Goal: Information Seeking & Learning: Learn about a topic

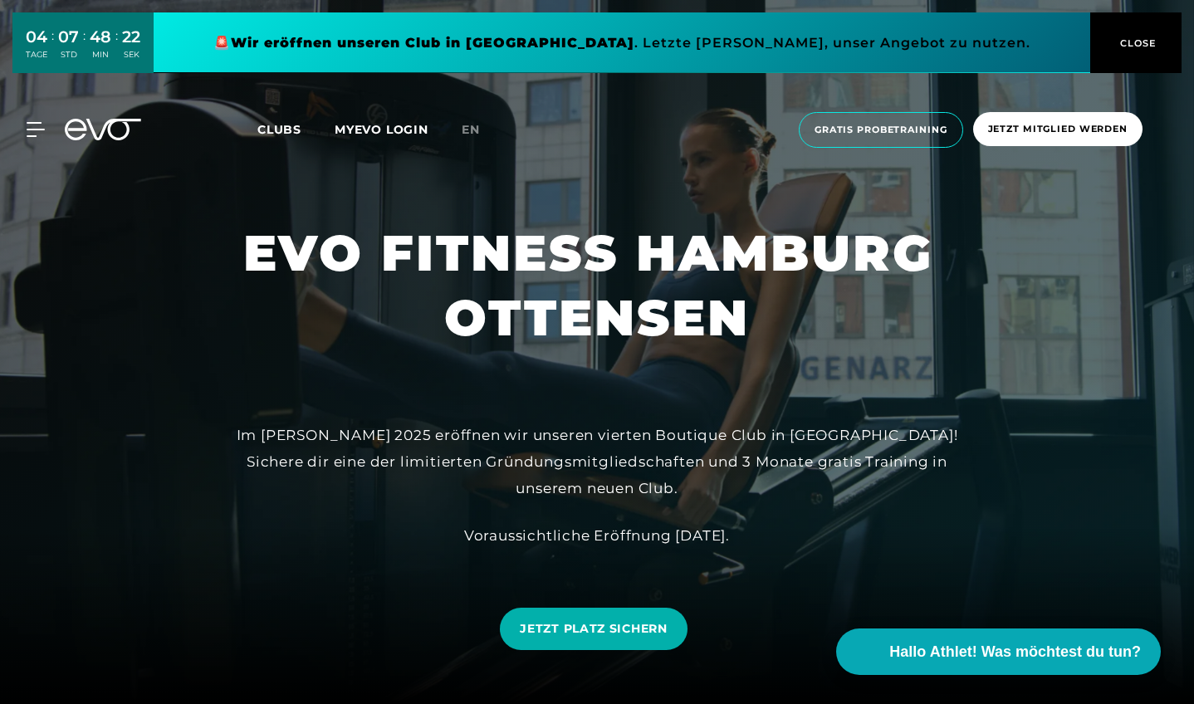
click at [1135, 37] on span "CLOSE" at bounding box center [1136, 43] width 41 height 15
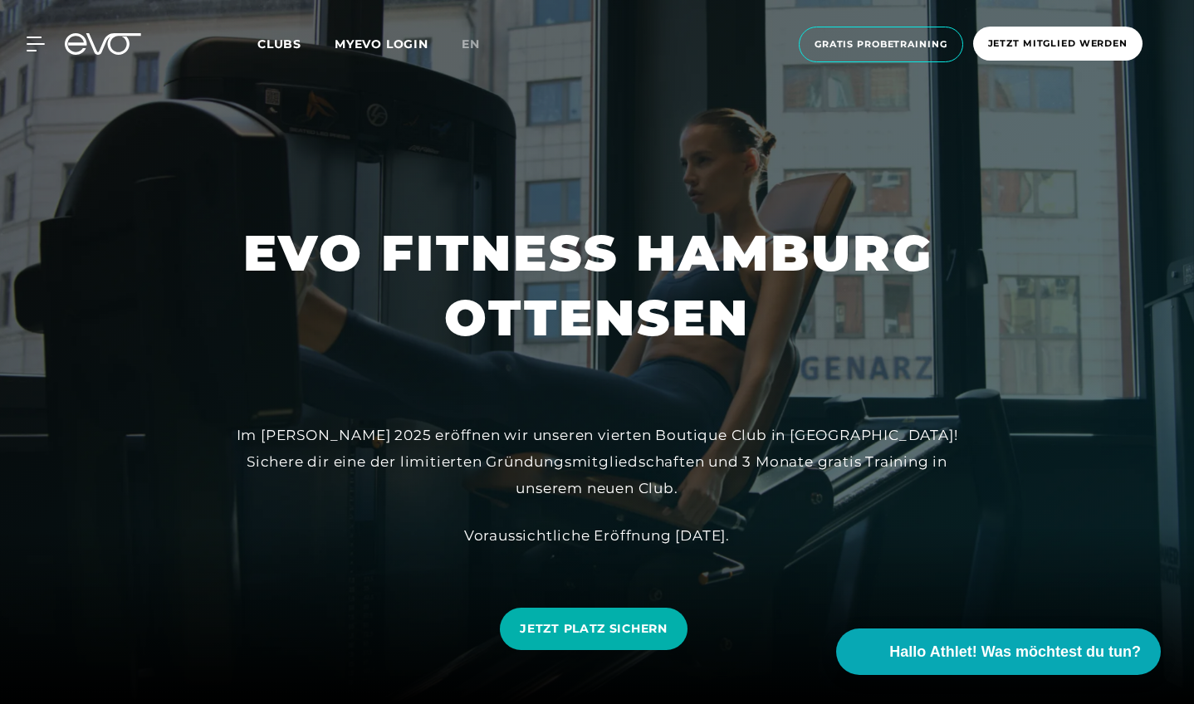
click at [286, 44] on span "Clubs" at bounding box center [279, 44] width 44 height 15
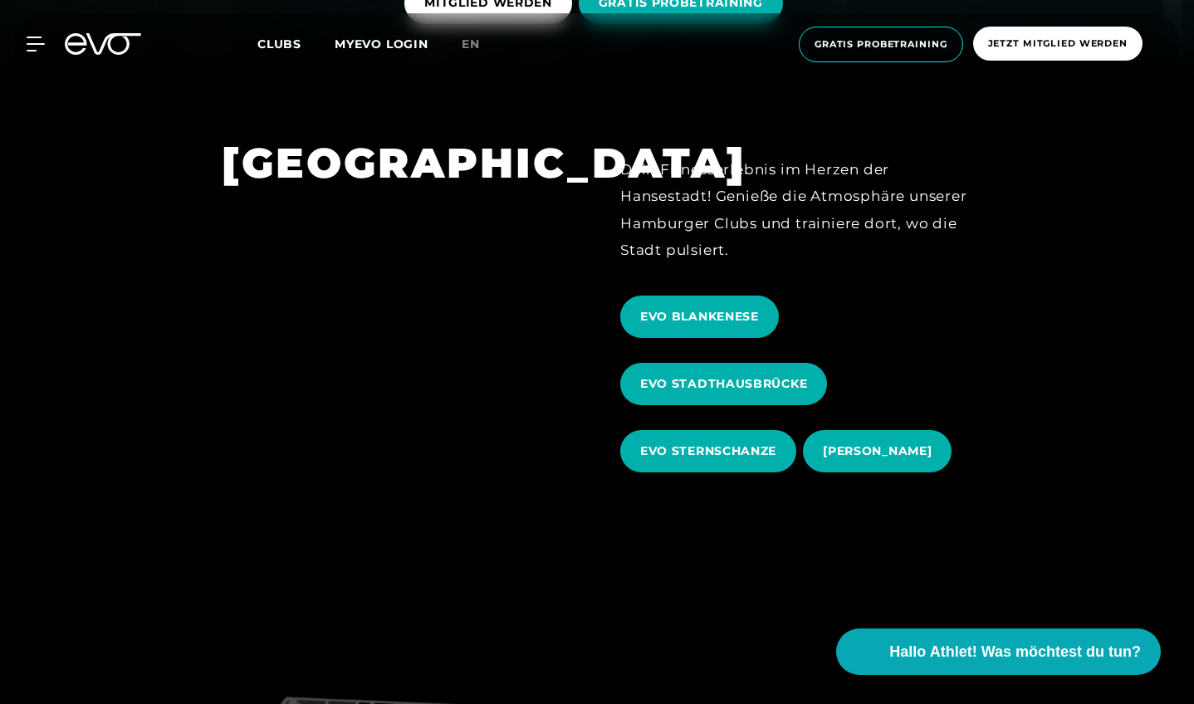
scroll to position [627, 0]
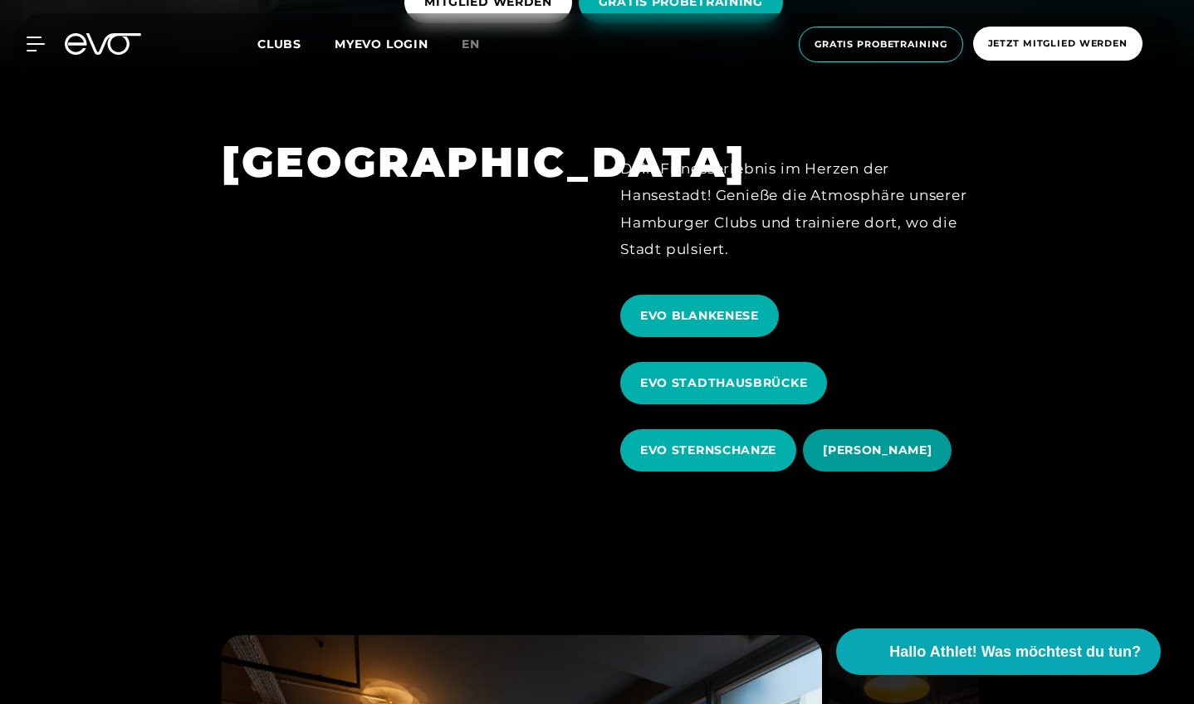
click at [860, 450] on span "[PERSON_NAME]" at bounding box center [877, 450] width 109 height 17
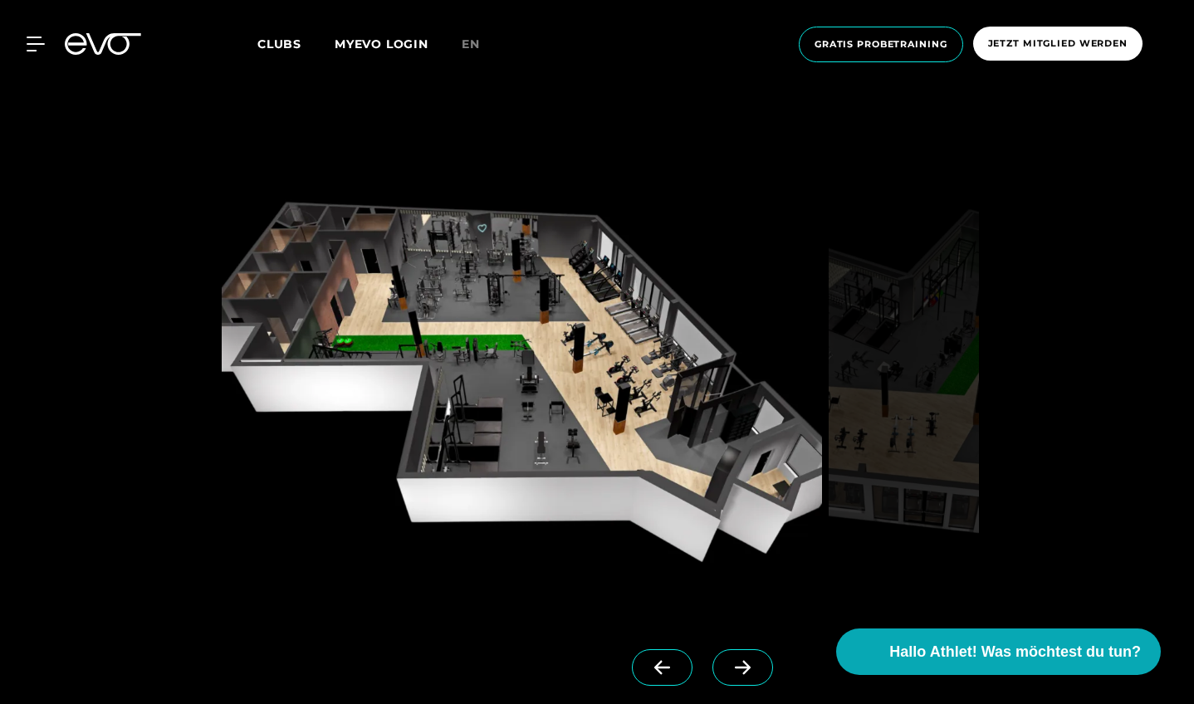
scroll to position [1359, 0]
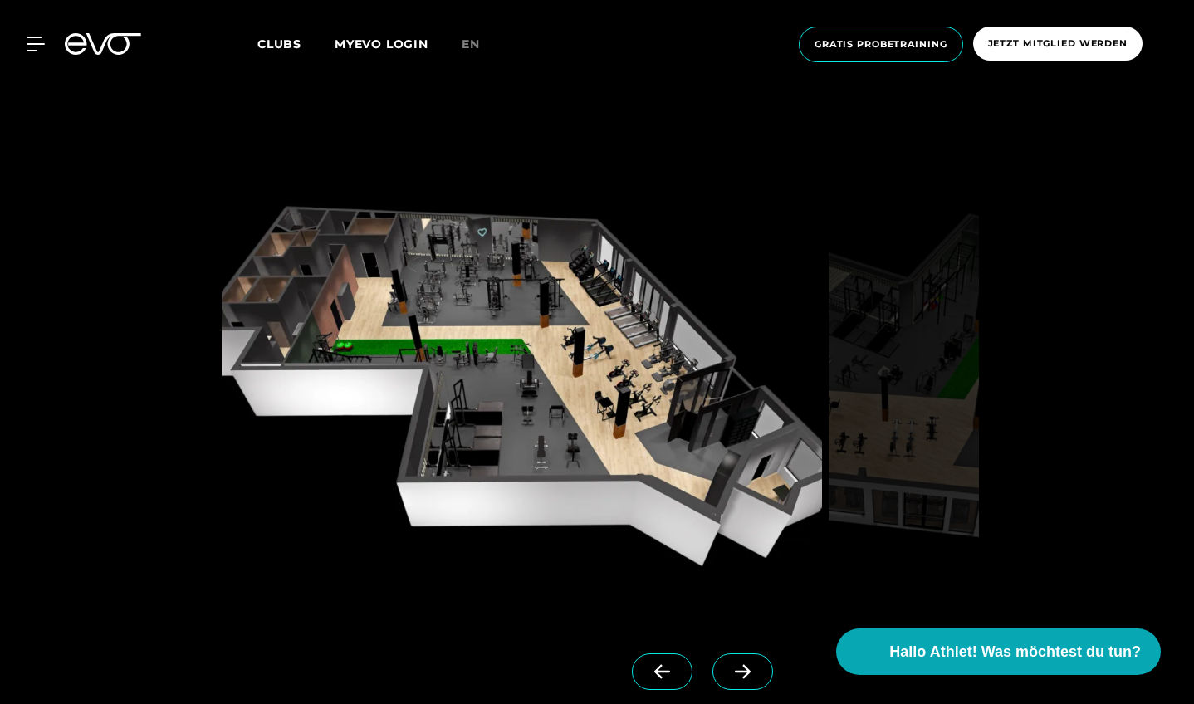
click at [752, 677] on icon at bounding box center [742, 671] width 29 height 15
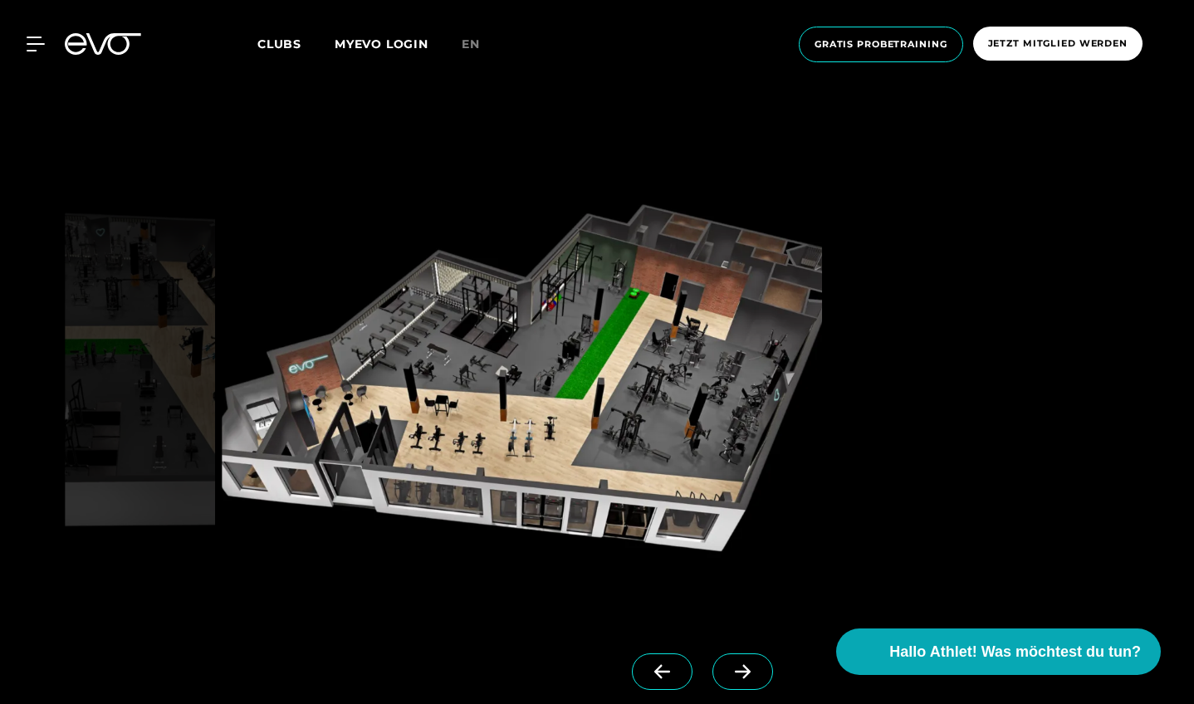
click at [752, 677] on icon at bounding box center [742, 671] width 29 height 15
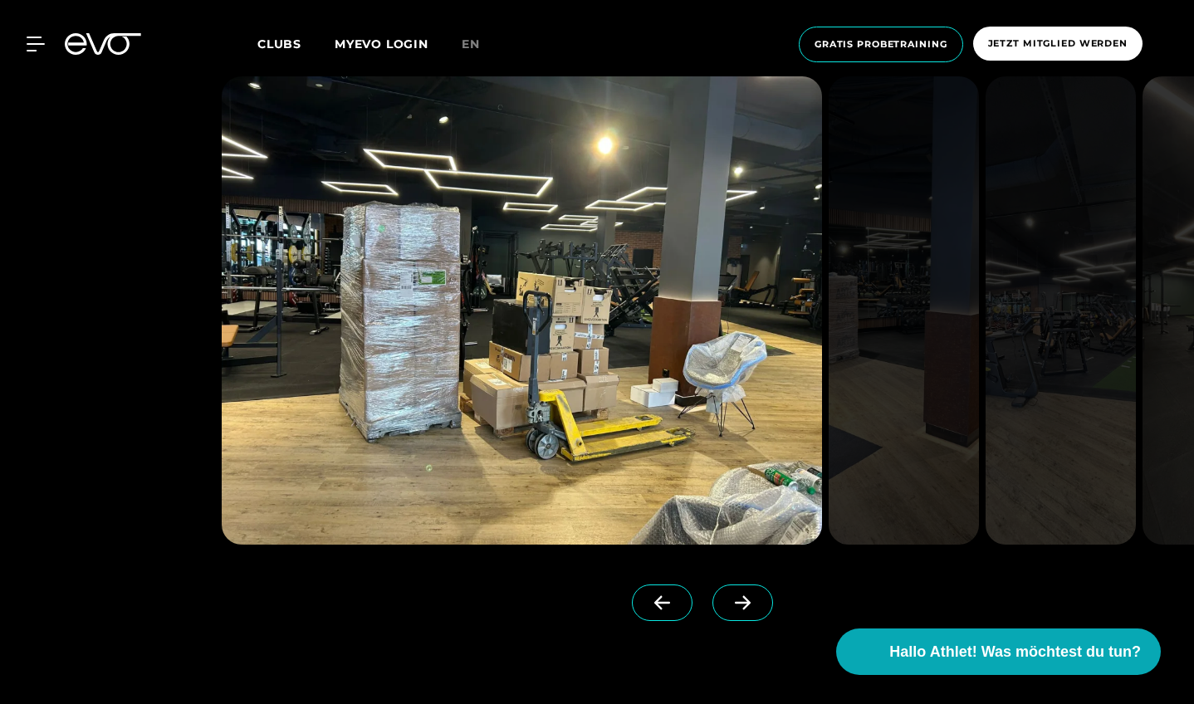
scroll to position [2476, 0]
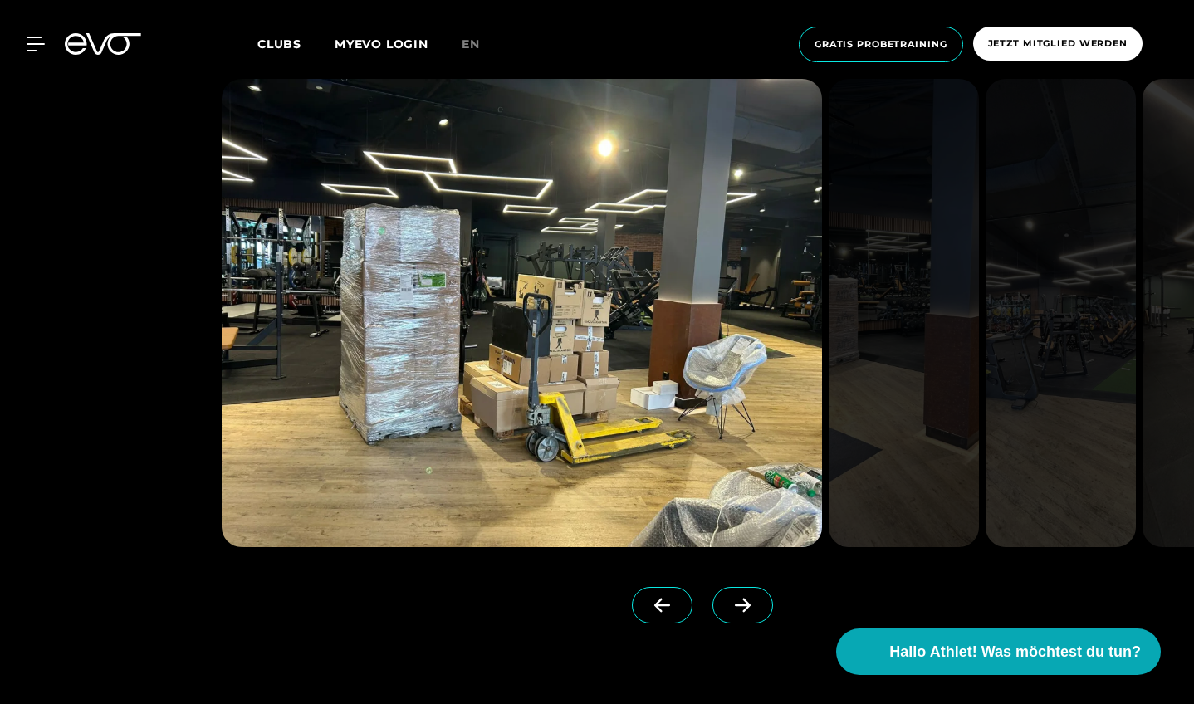
click at [748, 603] on icon at bounding box center [743, 605] width 16 height 14
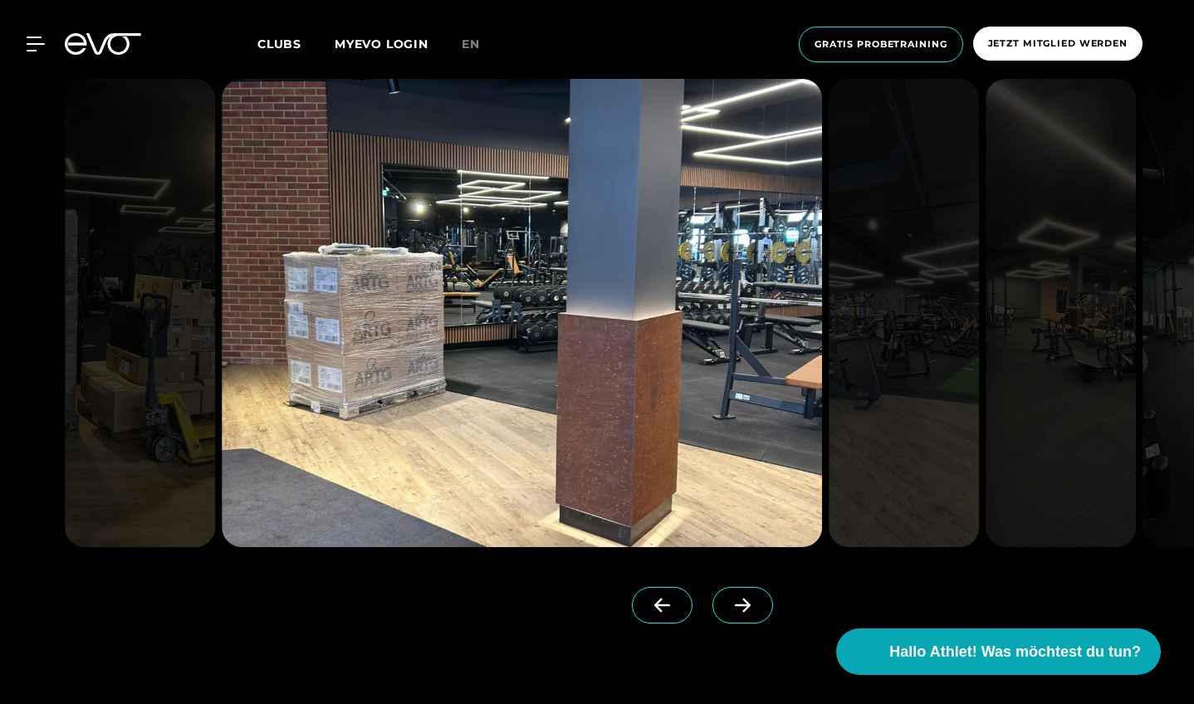
click at [748, 603] on icon at bounding box center [743, 605] width 16 height 14
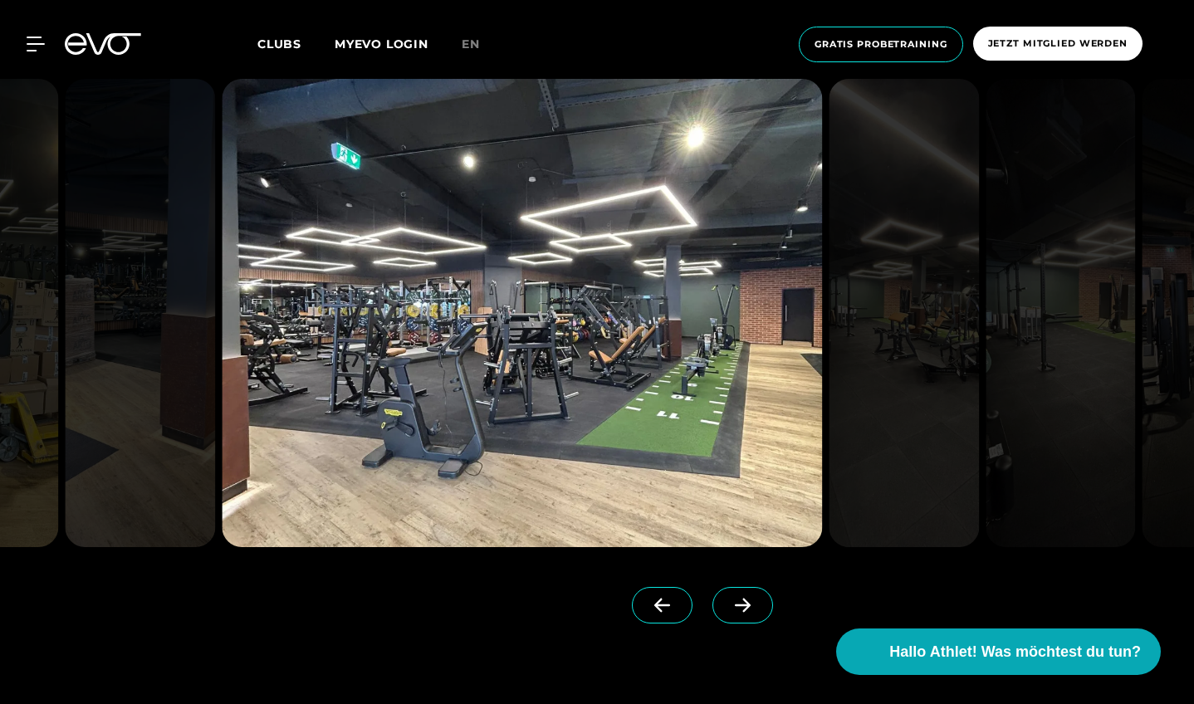
click at [748, 603] on icon at bounding box center [743, 605] width 16 height 14
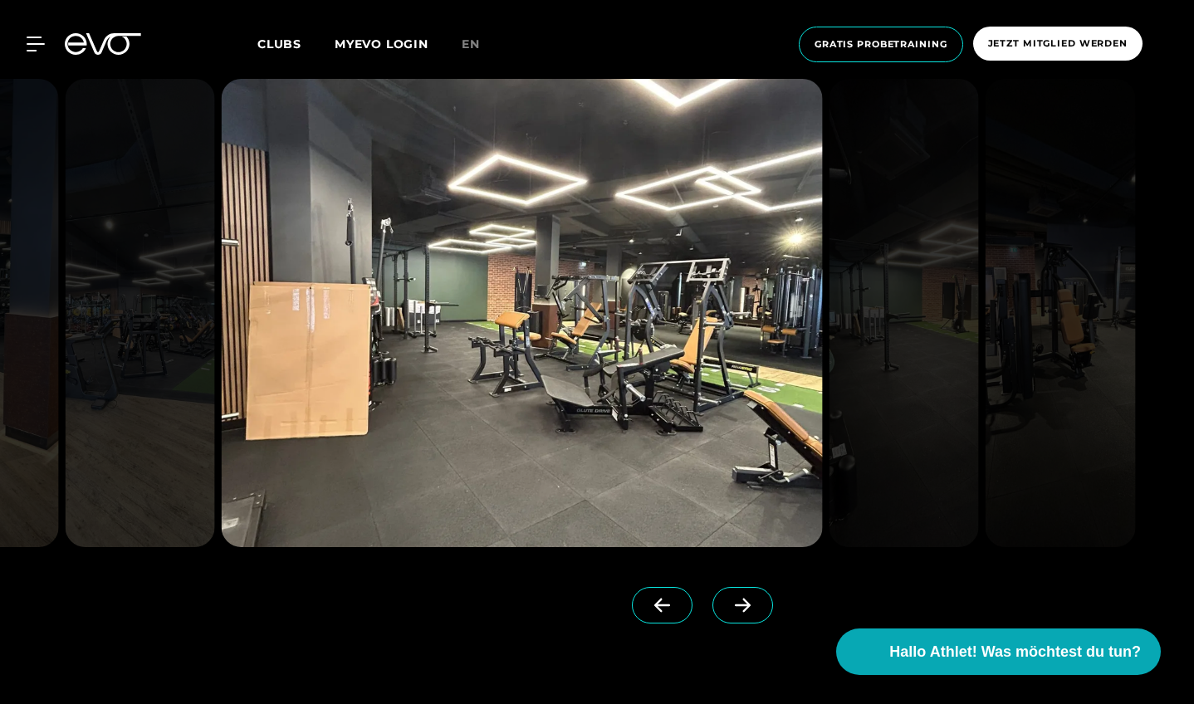
click at [748, 603] on icon at bounding box center [743, 605] width 16 height 14
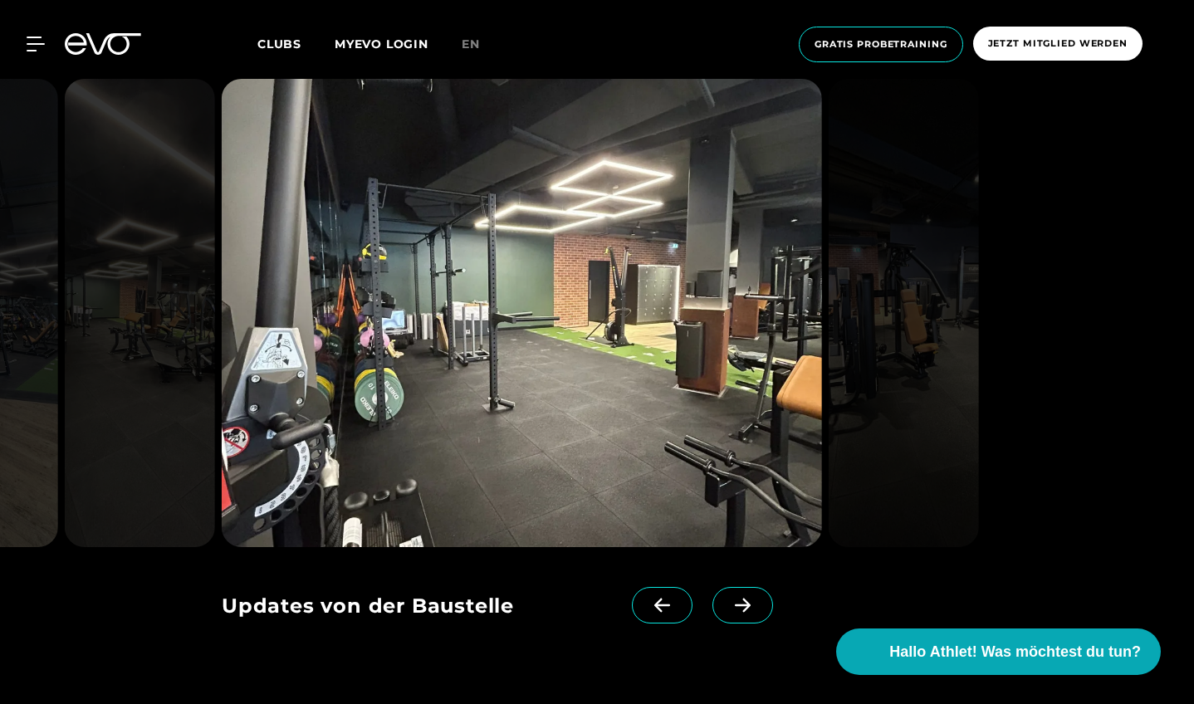
click at [748, 603] on icon at bounding box center [743, 605] width 16 height 14
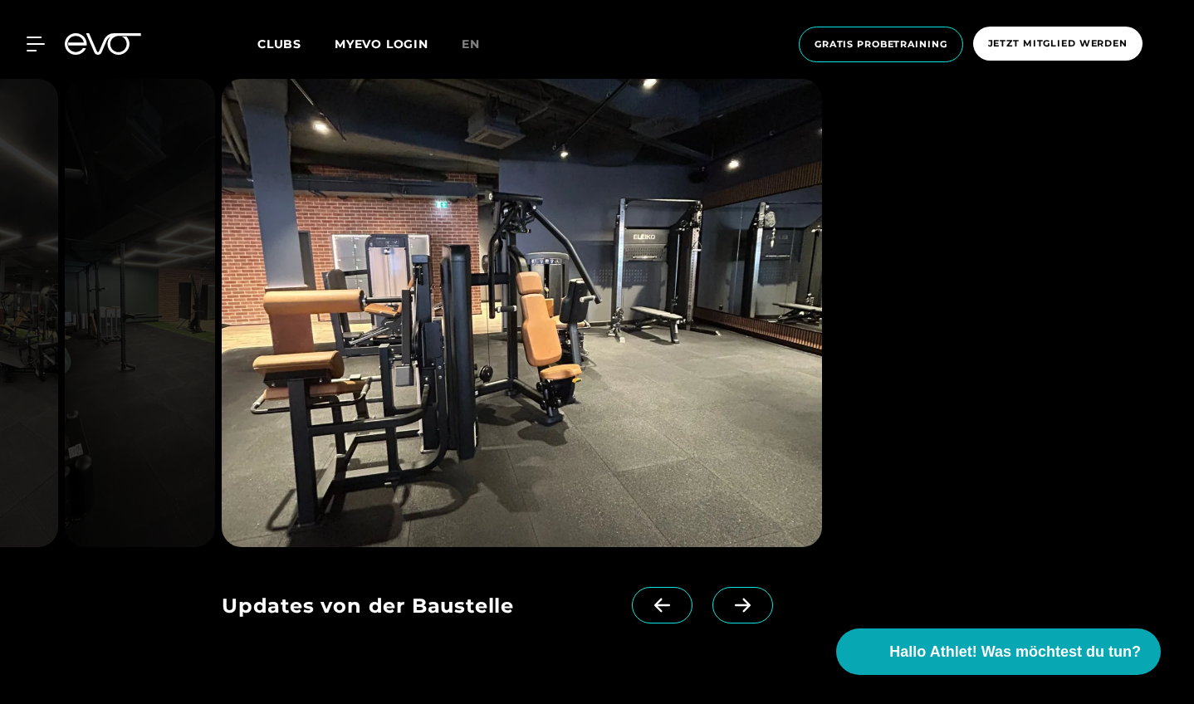
click at [748, 603] on icon at bounding box center [743, 605] width 16 height 14
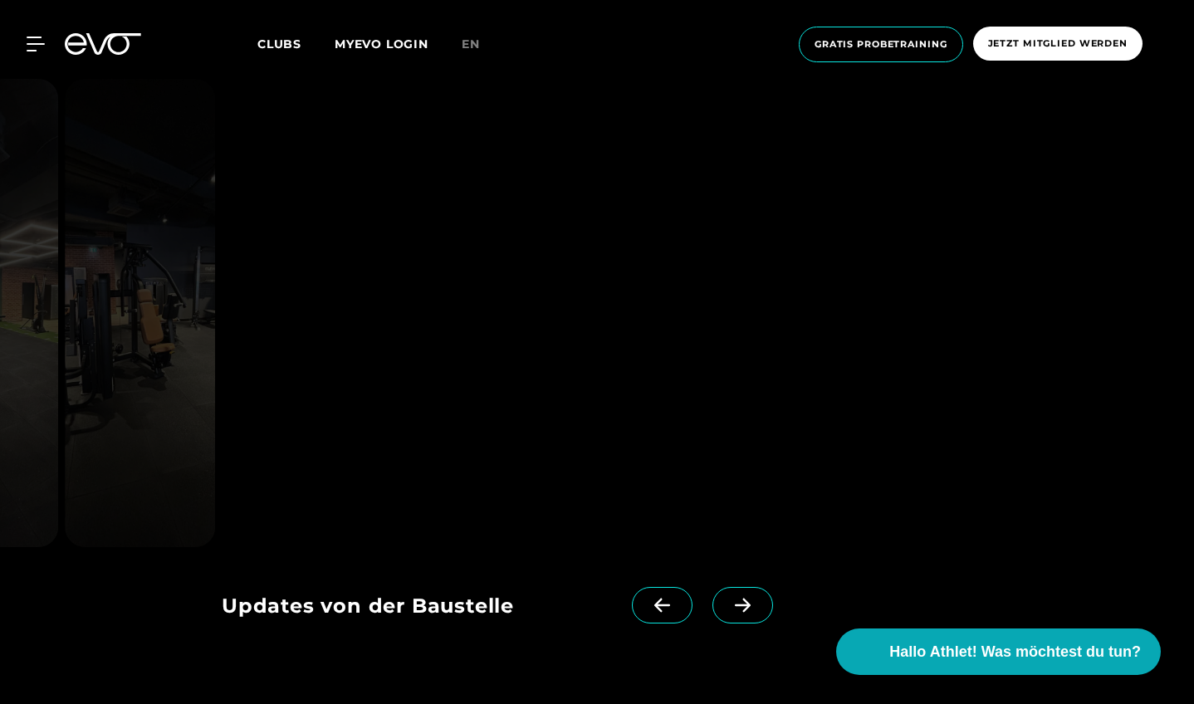
click at [741, 603] on icon at bounding box center [742, 605] width 29 height 15
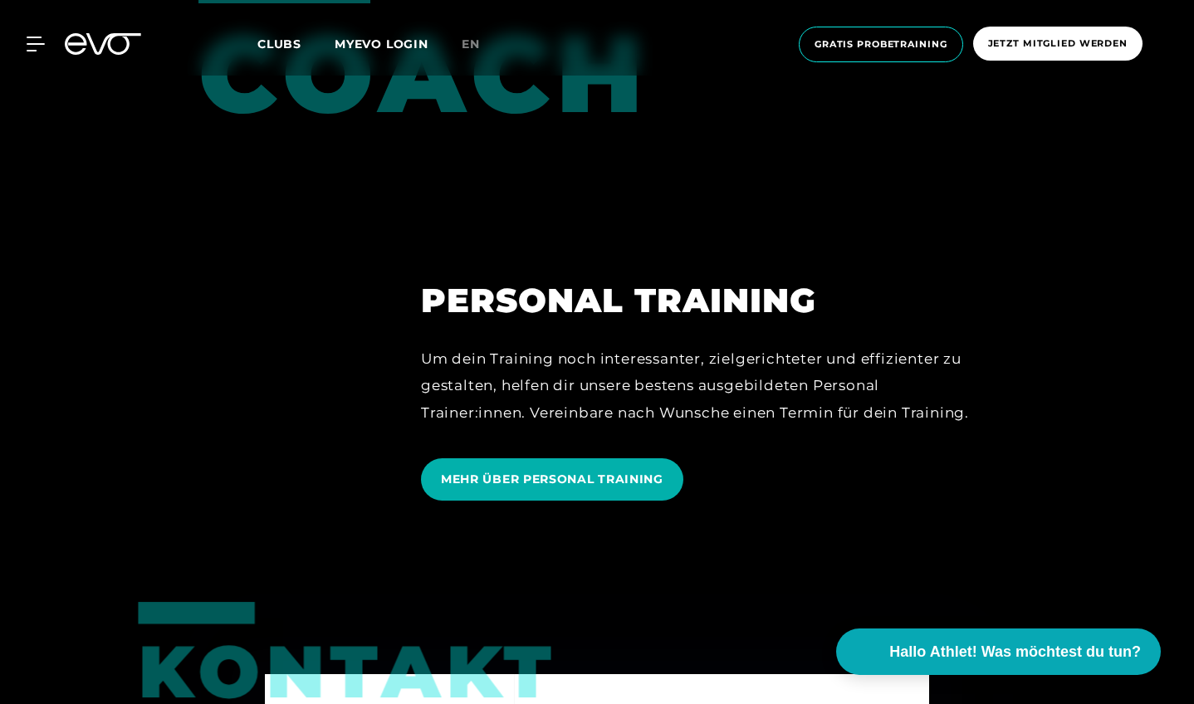
scroll to position [4097, 0]
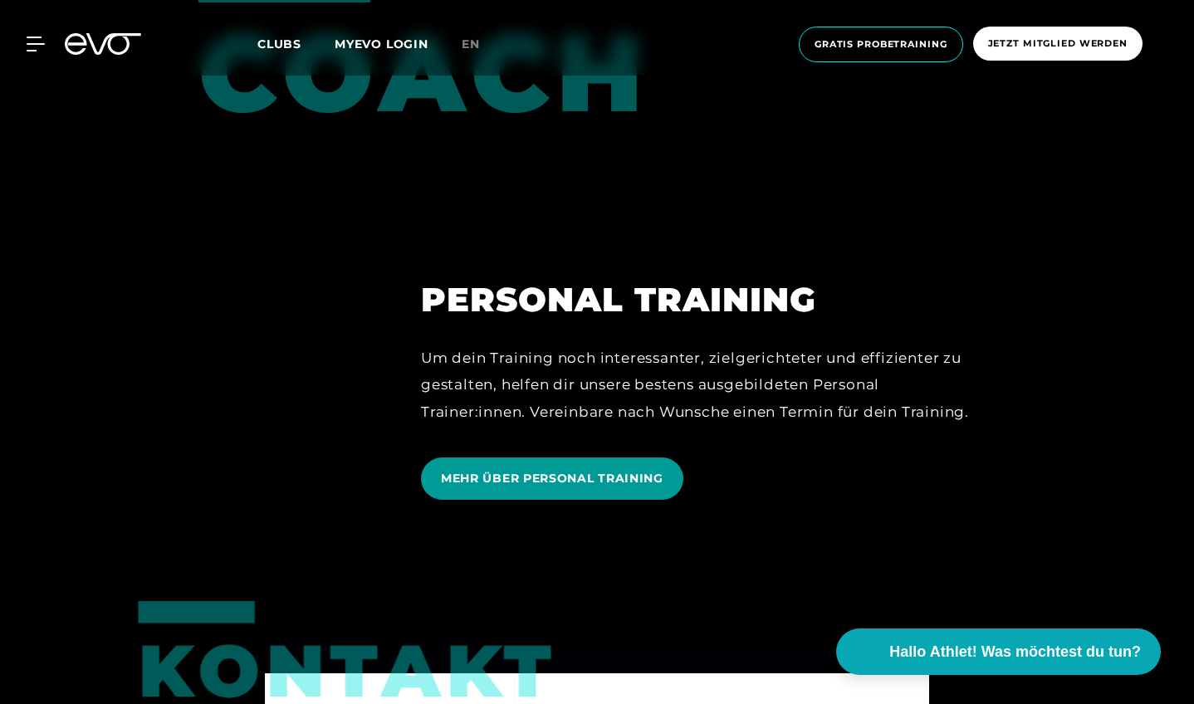
click at [583, 486] on span "MEHR ÜBER PERSONAL TRAINING" at bounding box center [552, 478] width 222 height 17
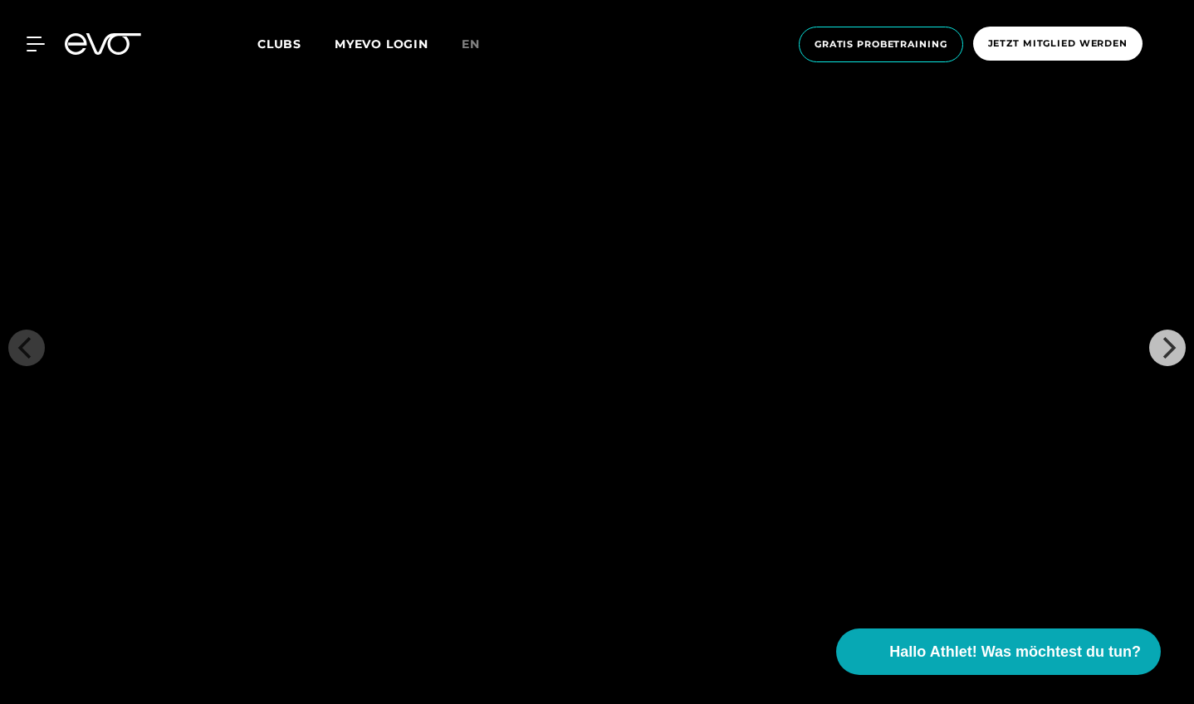
scroll to position [5725, 0]
